Goal: Find specific page/section: Find specific page/section

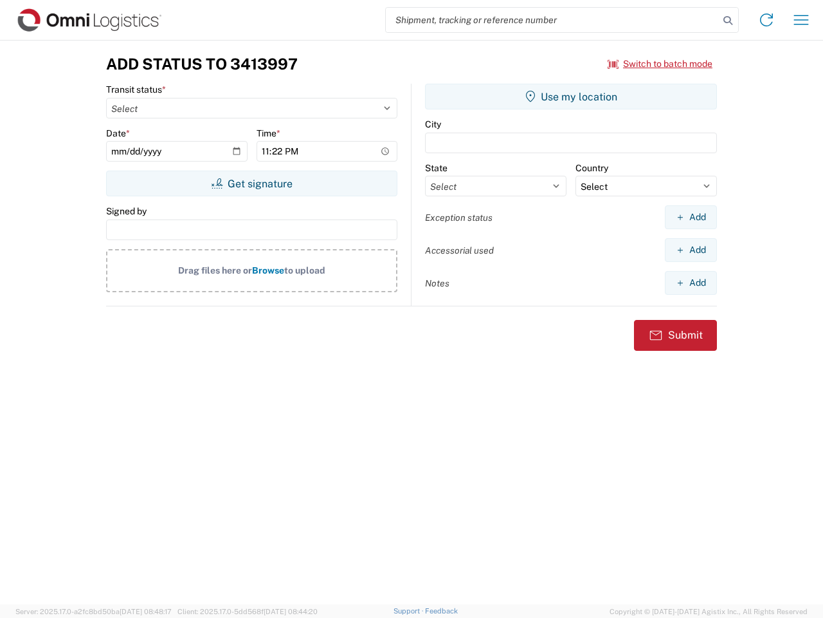
click at [553, 20] on input "search" at bounding box center [552, 20] width 333 height 24
click at [728, 21] on icon at bounding box center [728, 21] width 18 height 18
click at [767, 20] on icon at bounding box center [766, 20] width 21 height 21
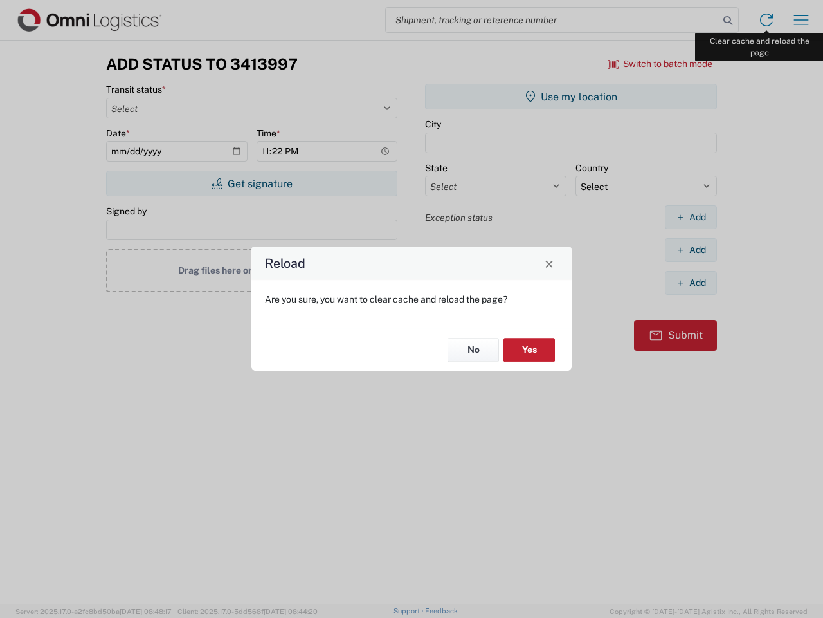
click at [801, 20] on div "Reload Are you sure, you want to clear cache and reload the page? No Yes" at bounding box center [411, 309] width 823 height 618
click at [661, 64] on div "Reload Are you sure, you want to clear cache and reload the page? No Yes" at bounding box center [411, 309] width 823 height 618
click at [252, 183] on div "Reload Are you sure, you want to clear cache and reload the page? No Yes" at bounding box center [411, 309] width 823 height 618
click at [571, 96] on div "Reload Are you sure, you want to clear cache and reload the page? No Yes" at bounding box center [411, 309] width 823 height 618
click at [691, 217] on div "Reload Are you sure, you want to clear cache and reload the page? No Yes" at bounding box center [411, 309] width 823 height 618
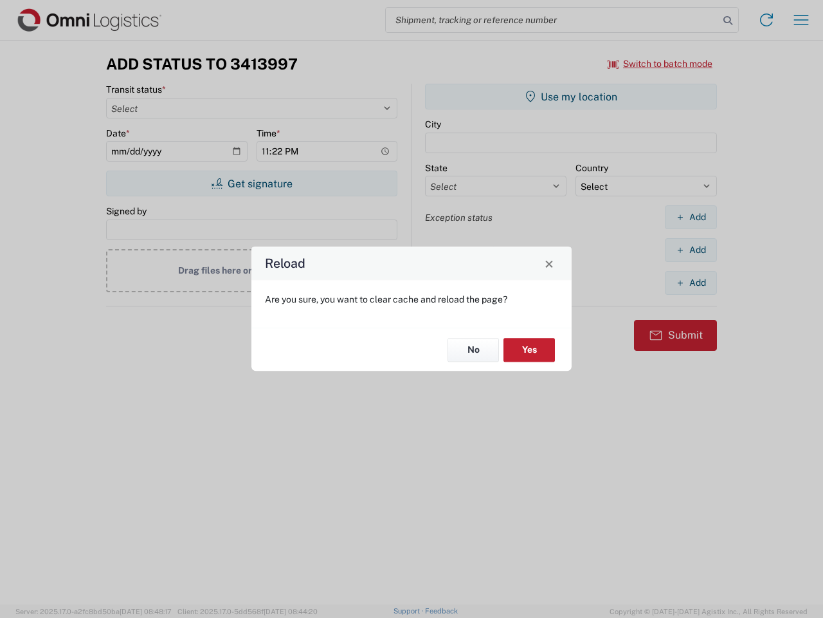
click at [691, 250] on div "Reload Are you sure, you want to clear cache and reload the page? No Yes" at bounding box center [411, 309] width 823 height 618
click at [691, 282] on div "Reload Are you sure, you want to clear cache and reload the page? No Yes" at bounding box center [411, 309] width 823 height 618
